Goal: Answer question/provide support: Share knowledge or assist other users

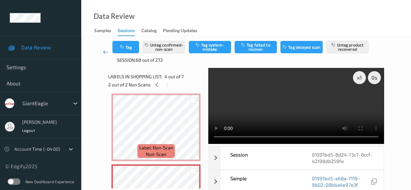
click at [104, 53] on icon at bounding box center [106, 52] width 6 height 7
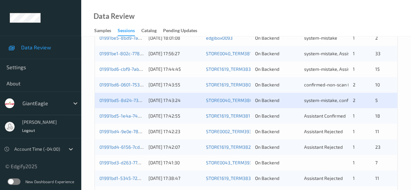
scroll to position [228, 0]
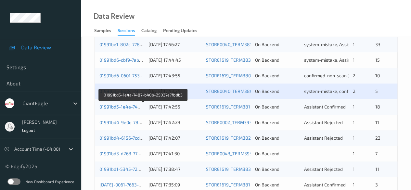
click at [124, 107] on link "01991bd5-1e4a-7487-b40b-25037e7fbdb3" at bounding box center [143, 107] width 88 height 6
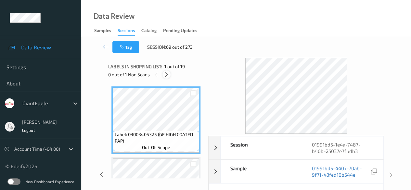
click at [167, 75] on icon at bounding box center [167, 75] width 6 height 6
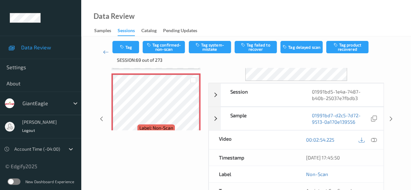
scroll to position [65, 0]
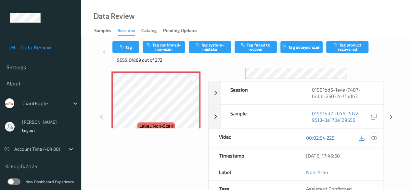
click at [375, 139] on icon at bounding box center [374, 138] width 6 height 6
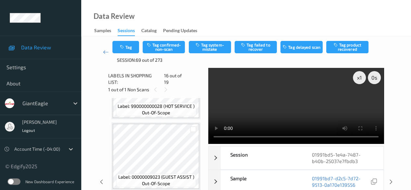
scroll to position [1190, 0]
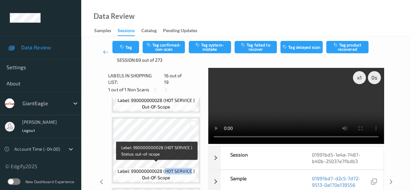
drag, startPoint x: 166, startPoint y: 165, endPoint x: 191, endPoint y: 167, distance: 25.4
click at [191, 168] on span "Label: 990000000028 (HOT SERVICE )" at bounding box center [156, 171] width 77 height 7
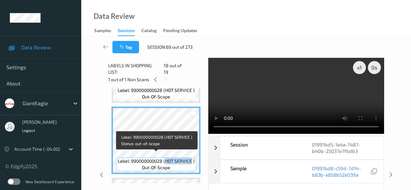
copy span "HOT SERVICE"
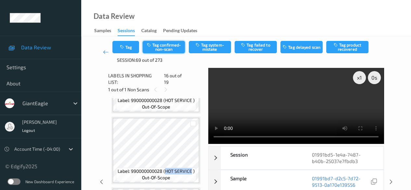
click at [176, 45] on button "Tag confirmed-non-scan" at bounding box center [164, 47] width 42 height 12
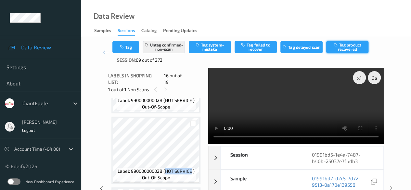
click at [352, 48] on button "Tag product recovered" at bounding box center [347, 47] width 42 height 12
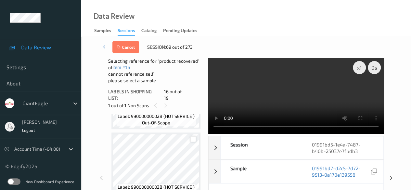
click at [192, 136] on div at bounding box center [193, 139] width 6 height 6
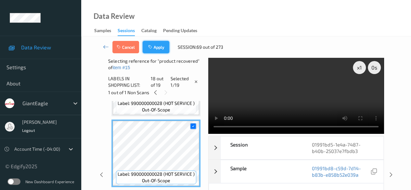
click at [157, 45] on button "Apply" at bounding box center [156, 47] width 27 height 12
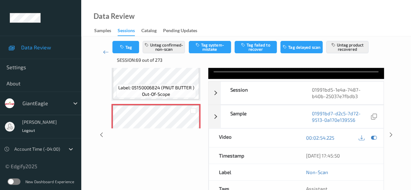
scroll to position [0, 0]
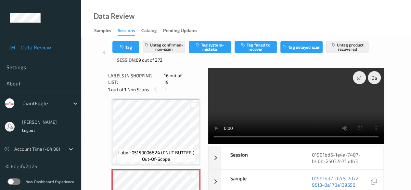
click at [106, 52] on icon at bounding box center [106, 52] width 6 height 7
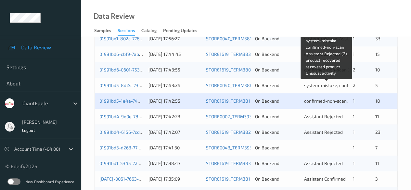
scroll to position [228, 0]
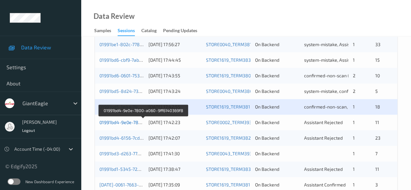
click at [124, 121] on link "01991bd4-9e0e-7800-a060-9ff6140369f8" at bounding box center [142, 123] width 87 height 6
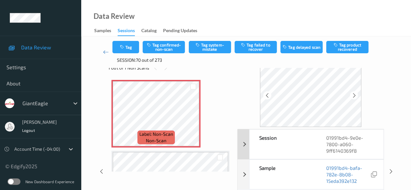
scroll to position [65, 0]
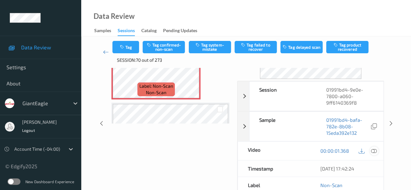
click at [376, 150] on icon at bounding box center [374, 151] width 6 height 6
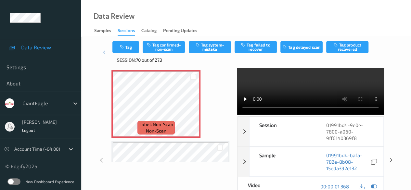
scroll to position [0, 0]
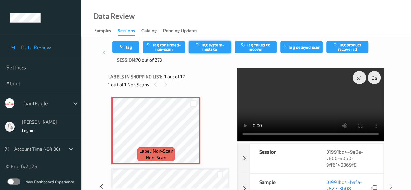
click at [204, 45] on button "Tag system-mistake" at bounding box center [210, 47] width 42 height 12
click at [106, 51] on icon at bounding box center [106, 52] width 6 height 7
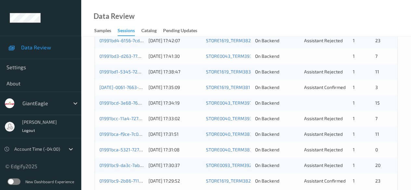
scroll to position [293, 0]
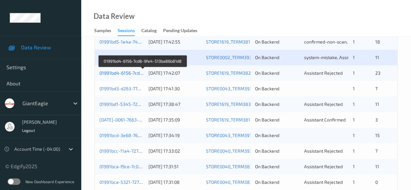
click at [122, 71] on link "01991bd4-6156-7cd8-9fe4-513ba86b81d8" at bounding box center [143, 73] width 88 height 6
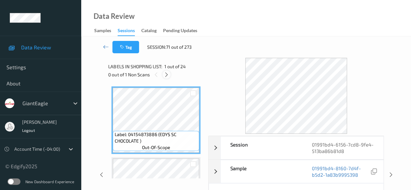
click at [165, 74] on icon at bounding box center [167, 75] width 6 height 6
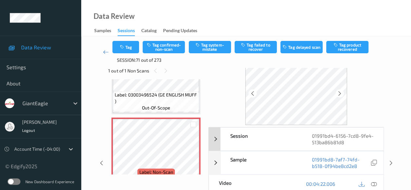
scroll to position [33, 0]
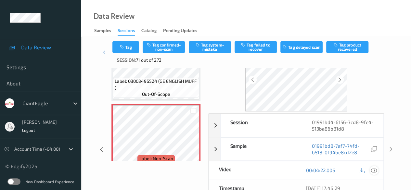
click at [375, 171] on icon at bounding box center [374, 170] width 6 height 6
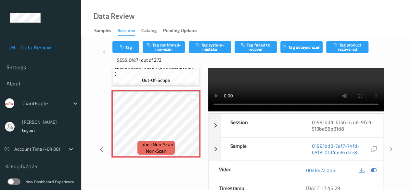
click at [373, 171] on icon at bounding box center [374, 170] width 6 height 6
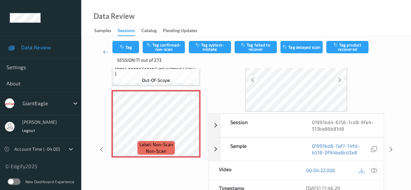
click at [374, 170] on icon at bounding box center [374, 170] width 6 height 6
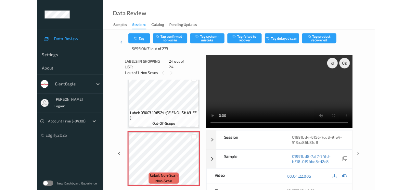
scroll to position [1570, 0]
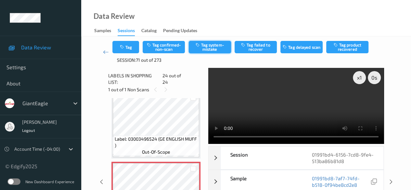
click at [206, 50] on button "Tag system-mistake" at bounding box center [210, 47] width 42 height 12
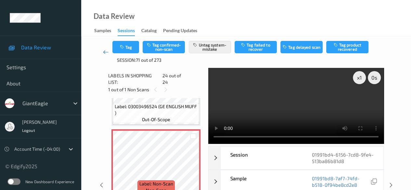
click at [104, 53] on icon at bounding box center [106, 52] width 6 height 7
